Goal: Complete application form

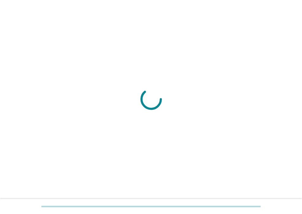
click at [161, 200] on div at bounding box center [151, 206] width 302 height 15
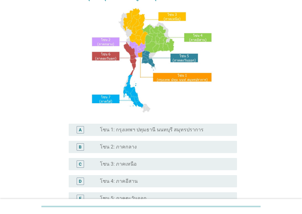
scroll to position [74, 0]
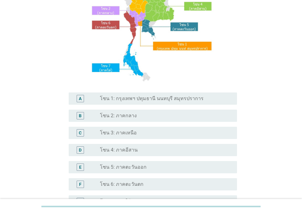
click at [131, 134] on label "โซน 3: ภาคเหนือ" at bounding box center [118, 133] width 37 height 6
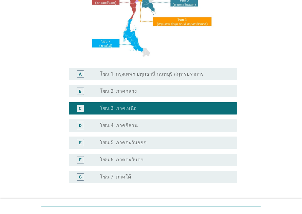
scroll to position [146, 0]
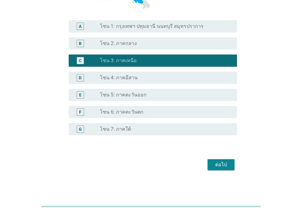
click at [225, 163] on div "ต่อไป" at bounding box center [221, 164] width 17 height 7
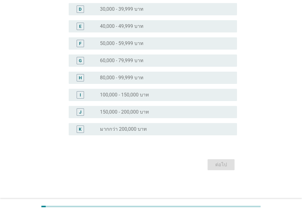
scroll to position [0, 0]
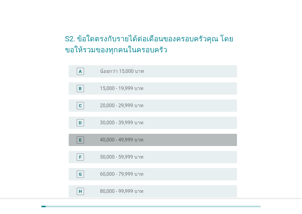
click at [127, 143] on label "40,000 - 49,999 บาท" at bounding box center [122, 140] width 44 height 6
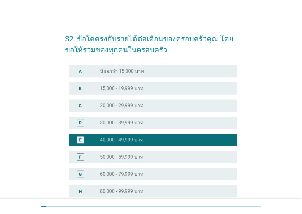
scroll to position [110, 0]
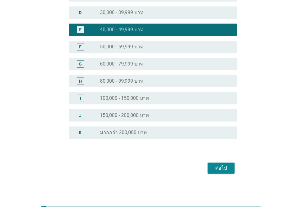
click at [211, 168] on button "ต่อไป" at bounding box center [221, 168] width 27 height 11
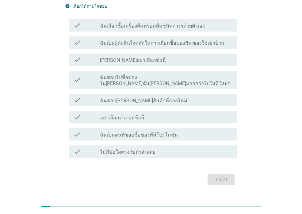
scroll to position [27, 0]
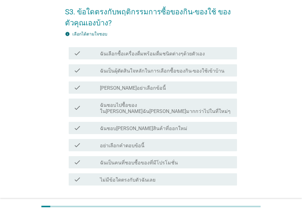
click at [146, 55] on label "ฉันเลือกซื้อเครื่องดื่มพร้อมดื่มชนิดต่างๆด้วยตัวเอง" at bounding box center [152, 54] width 105 height 6
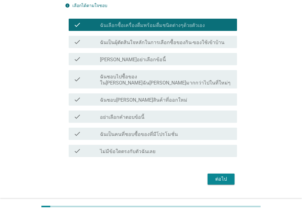
scroll to position [64, 0]
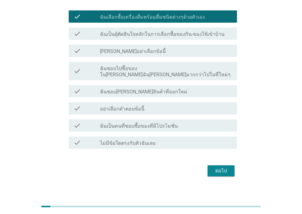
click at [218, 168] on div "ต่อไป" at bounding box center [221, 171] width 17 height 7
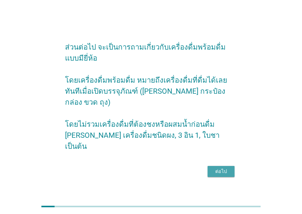
click at [222, 168] on div "ต่อไป" at bounding box center [221, 171] width 17 height 7
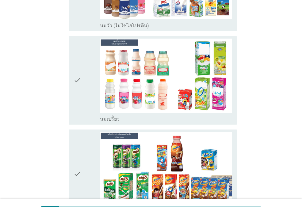
scroll to position [368, 0]
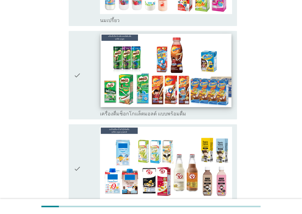
click at [198, 51] on img at bounding box center [166, 71] width 131 height 74
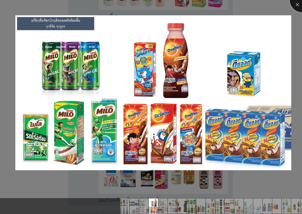
click at [296, 6] on div at bounding box center [302, 0] width 25 height 25
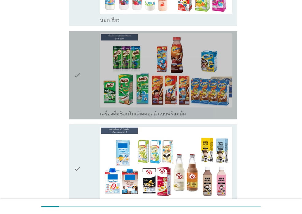
click at [89, 100] on div "check" at bounding box center [87, 75] width 26 height 84
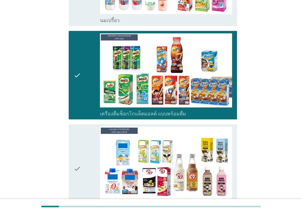
click at [81, 154] on div "check" at bounding box center [87, 169] width 26 height 84
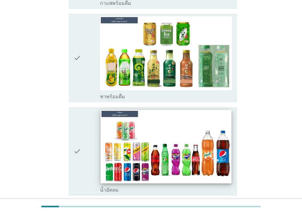
scroll to position [773, 0]
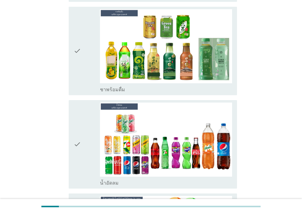
click at [85, 121] on div "check" at bounding box center [87, 145] width 26 height 84
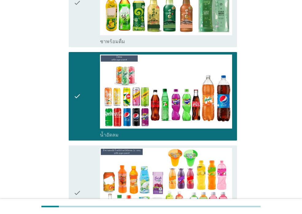
scroll to position [884, 0]
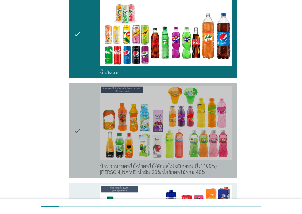
click at [80, 133] on icon "check" at bounding box center [77, 131] width 7 height 90
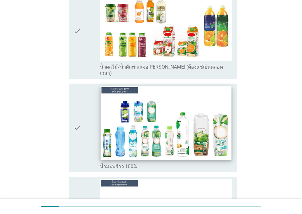
scroll to position [1362, 0]
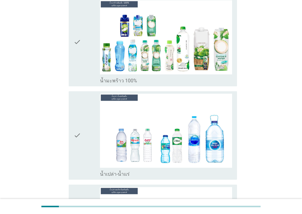
click at [87, 143] on div "check" at bounding box center [87, 136] width 26 height 84
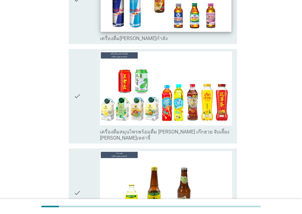
scroll to position [2025, 0]
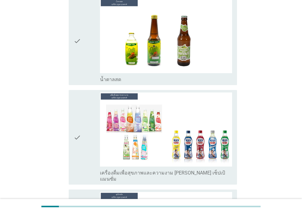
click at [83, 135] on div "check" at bounding box center [87, 138] width 26 height 90
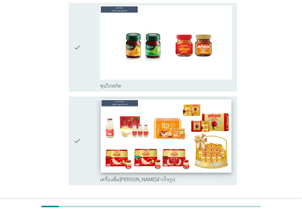
scroll to position [2230, 0]
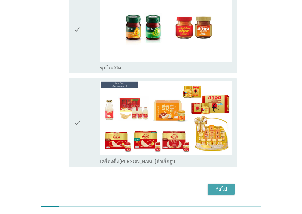
click at [215, 186] on div "ต่อไป" at bounding box center [221, 189] width 17 height 7
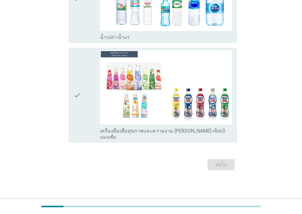
scroll to position [0, 0]
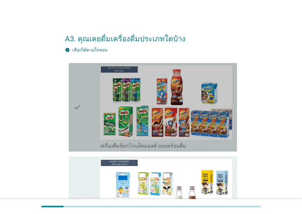
click at [81, 119] on icon "check" at bounding box center [77, 108] width 7 height 84
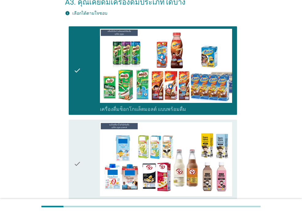
click at [81, 131] on icon "check" at bounding box center [77, 164] width 7 height 84
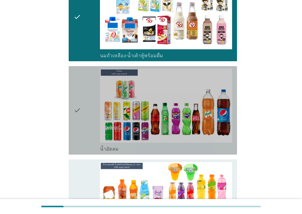
click at [81, 123] on icon "check" at bounding box center [77, 111] width 7 height 84
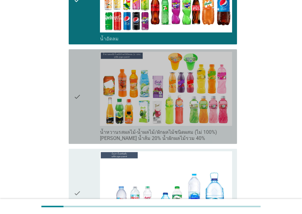
click at [80, 115] on icon "check" at bounding box center [77, 97] width 7 height 90
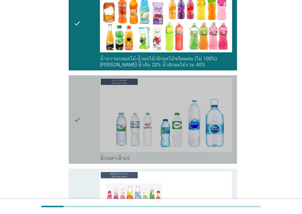
click at [82, 113] on div "check" at bounding box center [87, 120] width 26 height 84
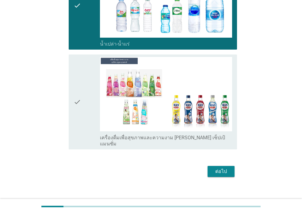
scroll to position [483, 0]
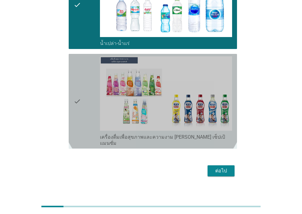
click at [84, 110] on div "check" at bounding box center [87, 101] width 26 height 90
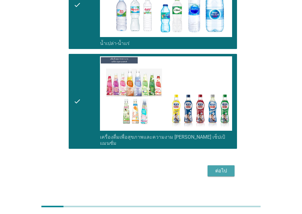
click at [228, 168] on div "ต่อไป" at bounding box center [221, 171] width 17 height 7
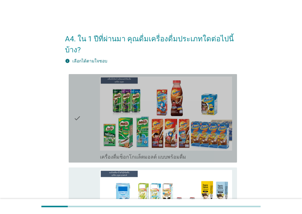
click at [86, 92] on div "check" at bounding box center [87, 119] width 26 height 84
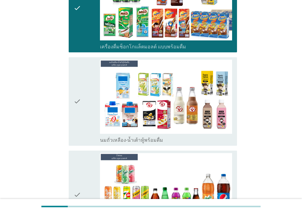
click at [86, 92] on div "check" at bounding box center [87, 102] width 26 height 84
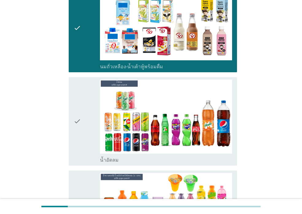
click at [86, 92] on div "check" at bounding box center [87, 122] width 26 height 84
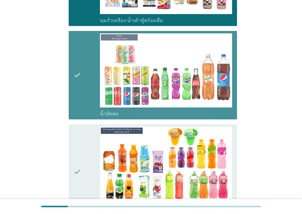
scroll to position [295, 0]
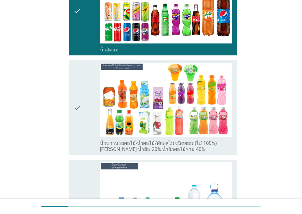
click at [86, 92] on div "check" at bounding box center [87, 108] width 26 height 90
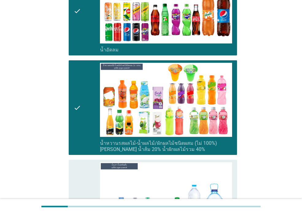
scroll to position [368, 0]
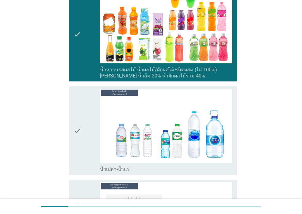
click at [87, 122] on div "check" at bounding box center [87, 131] width 26 height 84
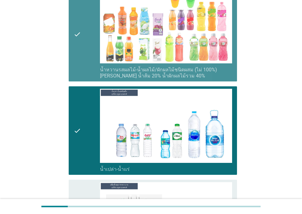
click at [75, 53] on icon "check" at bounding box center [77, 34] width 7 height 90
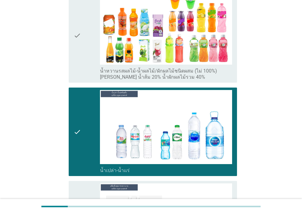
scroll to position [512, 0]
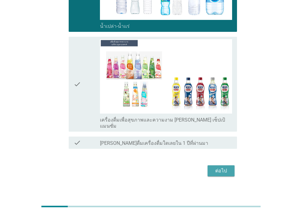
click at [222, 168] on div "ต่อไป" at bounding box center [221, 171] width 17 height 7
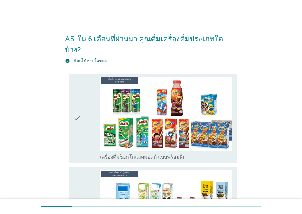
scroll to position [74, 0]
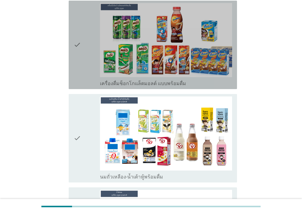
click at [74, 66] on icon "check" at bounding box center [77, 45] width 7 height 84
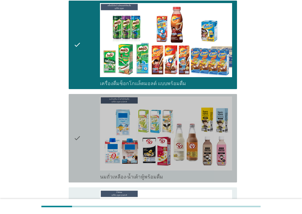
click at [79, 111] on icon "check" at bounding box center [77, 139] width 7 height 84
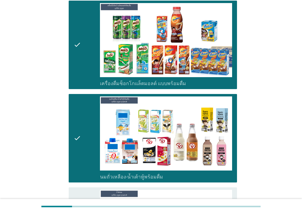
click at [82, 64] on div "check" at bounding box center [87, 45] width 26 height 84
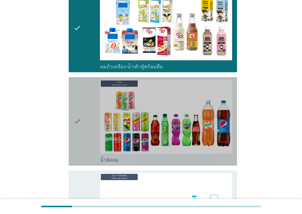
click at [91, 89] on div "check" at bounding box center [87, 122] width 26 height 84
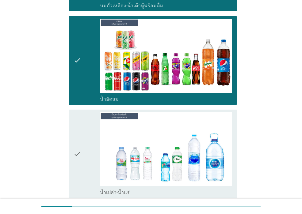
scroll to position [318, 0]
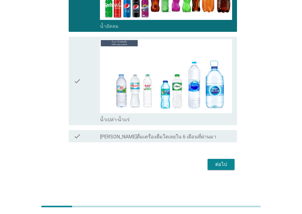
click at [86, 82] on div "check" at bounding box center [87, 81] width 26 height 84
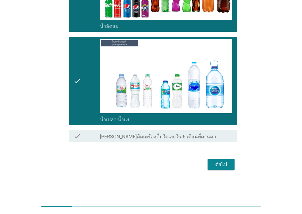
click at [225, 167] on div "ต่อไป" at bounding box center [221, 164] width 17 height 7
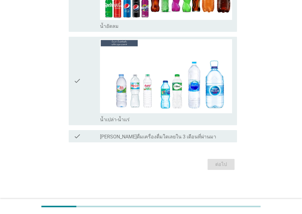
scroll to position [0, 0]
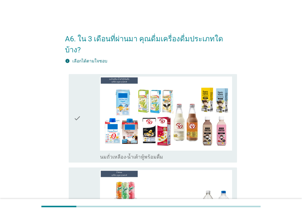
click at [83, 105] on div "check" at bounding box center [87, 119] width 26 height 84
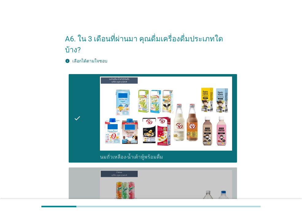
click at [78, 181] on icon "check" at bounding box center [77, 212] width 7 height 84
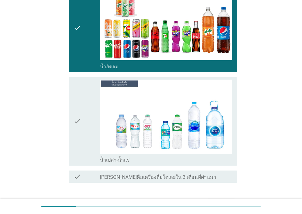
click at [86, 125] on div "check" at bounding box center [87, 122] width 26 height 84
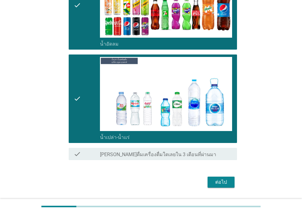
scroll to position [225, 0]
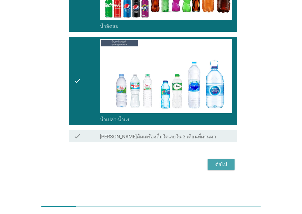
click at [231, 167] on button "ต่อไป" at bounding box center [221, 164] width 27 height 11
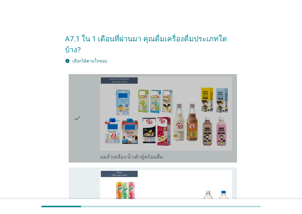
click at [84, 120] on div "check" at bounding box center [87, 119] width 26 height 84
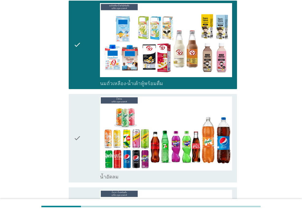
click at [83, 117] on div "check" at bounding box center [87, 139] width 26 height 84
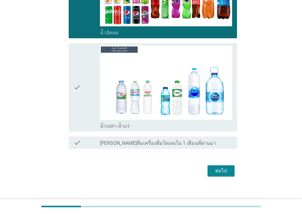
scroll to position [221, 0]
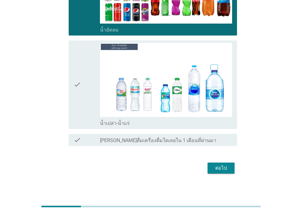
click at [80, 95] on icon "check" at bounding box center [77, 85] width 7 height 84
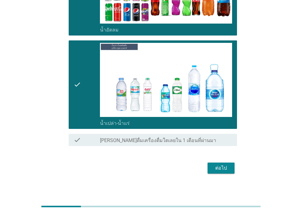
click at [215, 167] on div "ต่อไป" at bounding box center [221, 168] width 17 height 7
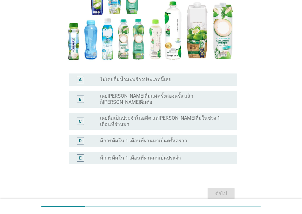
scroll to position [110, 0]
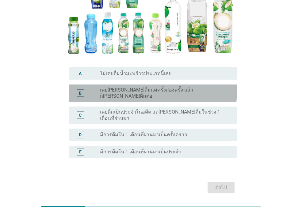
click at [184, 94] on label "เคย[PERSON_NAME]ดื่มแค่ครั้งสองครั้ง แล้วก็[PERSON_NAME]ดื่มต่อ" at bounding box center [163, 93] width 127 height 12
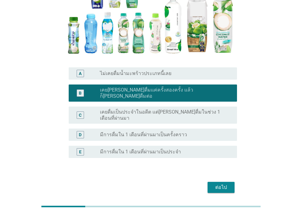
click at [222, 184] on div "ต่อไป" at bounding box center [221, 187] width 17 height 7
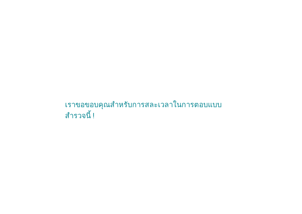
scroll to position [0, 0]
